Goal: Information Seeking & Learning: Learn about a topic

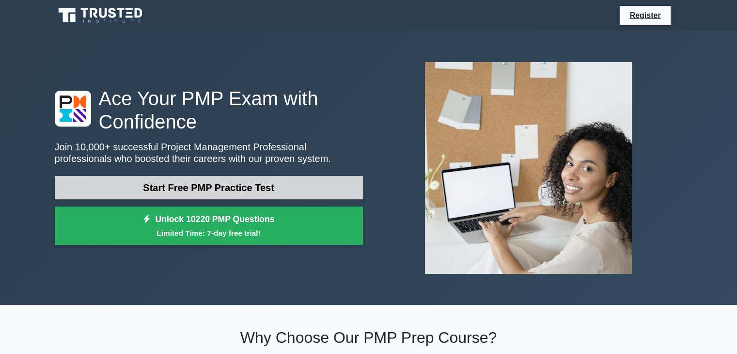
click at [230, 193] on link "Start Free PMP Practice Test" at bounding box center [209, 187] width 308 height 23
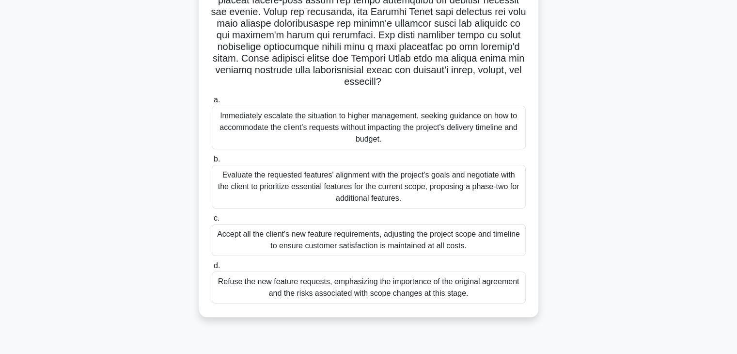
scroll to position [170, 0]
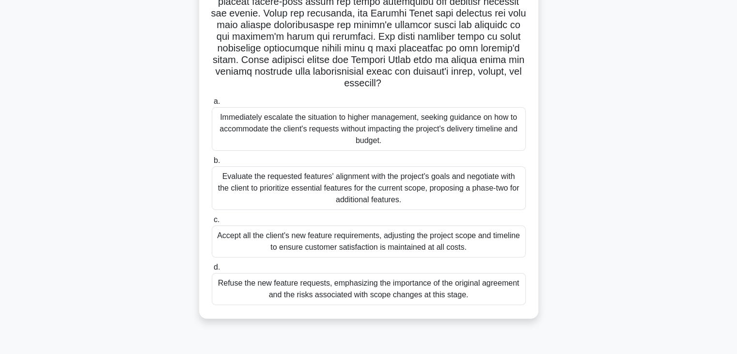
click at [390, 174] on div "Evaluate the requested features' alignment with the project's goals and negotia…" at bounding box center [369, 188] width 314 height 44
click at [212, 164] on input "b. Evaluate the requested features' alignment with the project's goals and nego…" at bounding box center [212, 161] width 0 height 6
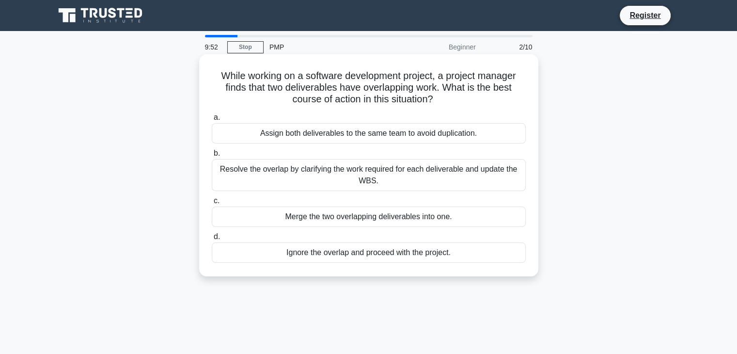
scroll to position [0, 0]
click at [327, 170] on div "Resolve the overlap by clarifying the work required for each deliverable and up…" at bounding box center [369, 175] width 314 height 32
click at [212, 157] on input "b. Resolve the overlap by clarifying the work required for each deliverable and…" at bounding box center [212, 153] width 0 height 6
